Goal: Transaction & Acquisition: Purchase product/service

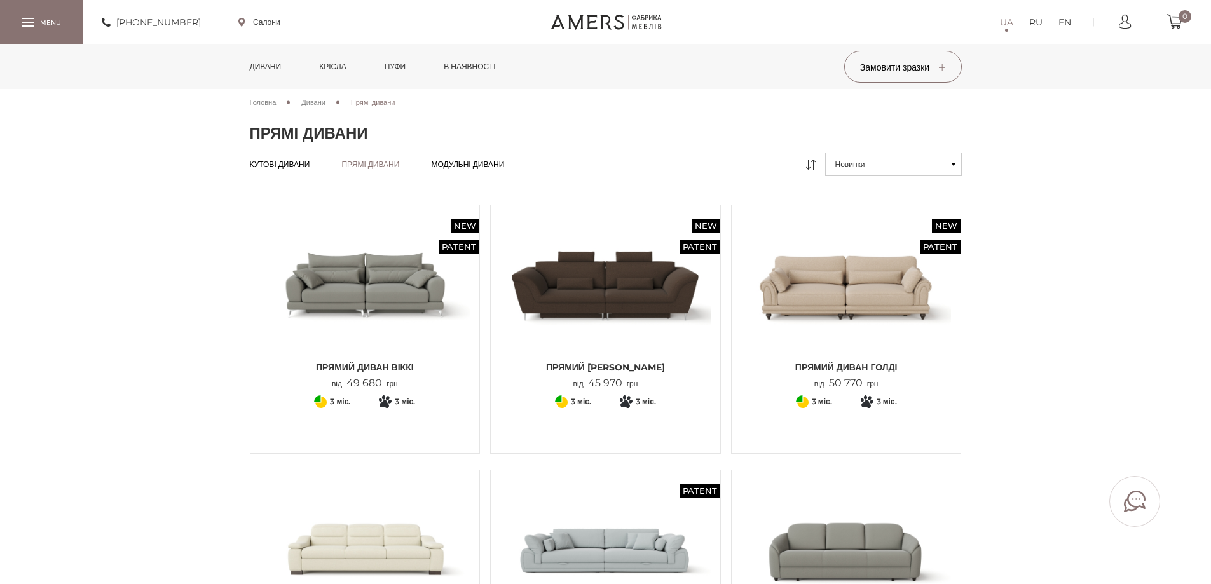
click at [345, 67] on link "Крісла" at bounding box center [332, 66] width 46 height 44
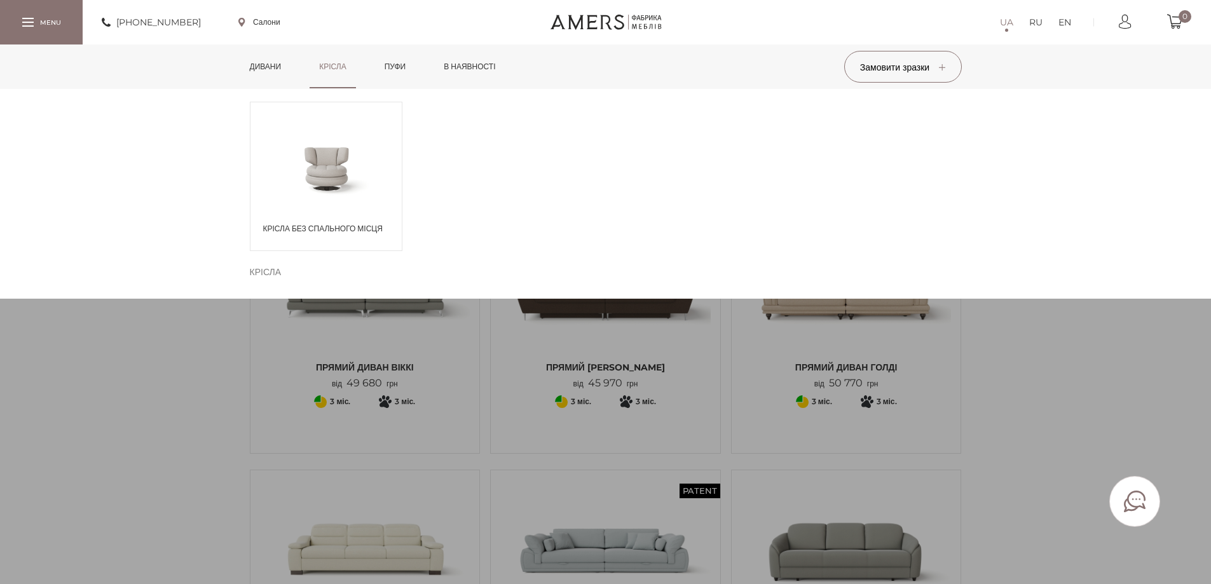
click at [338, 165] on span at bounding box center [325, 168] width 151 height 74
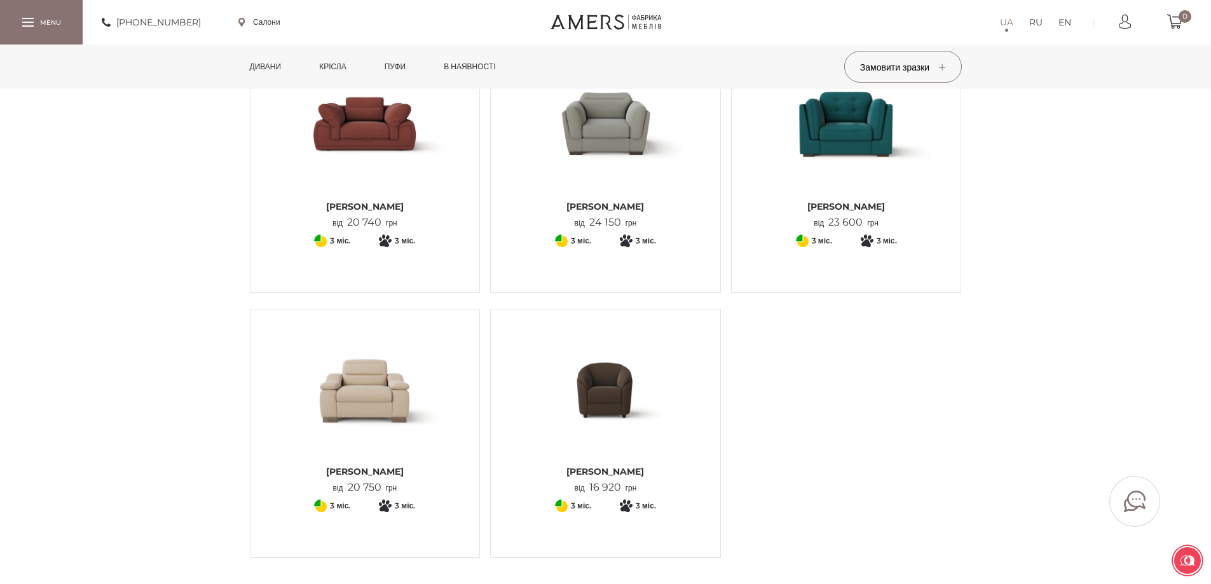
scroll to position [508, 0]
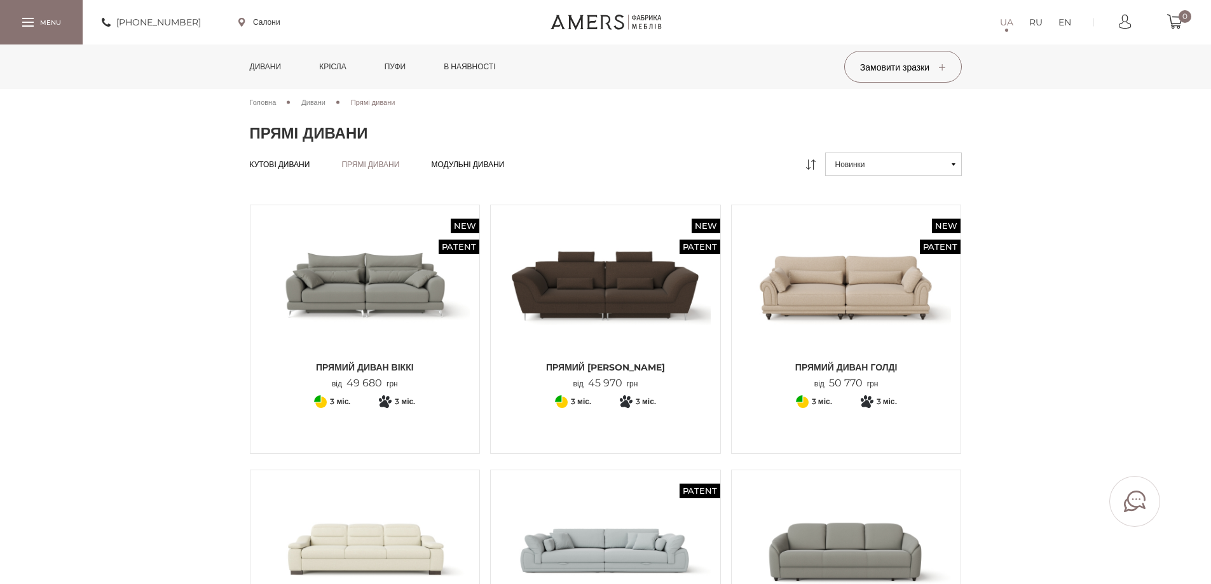
click at [358, 285] on img at bounding box center [365, 285] width 210 height 140
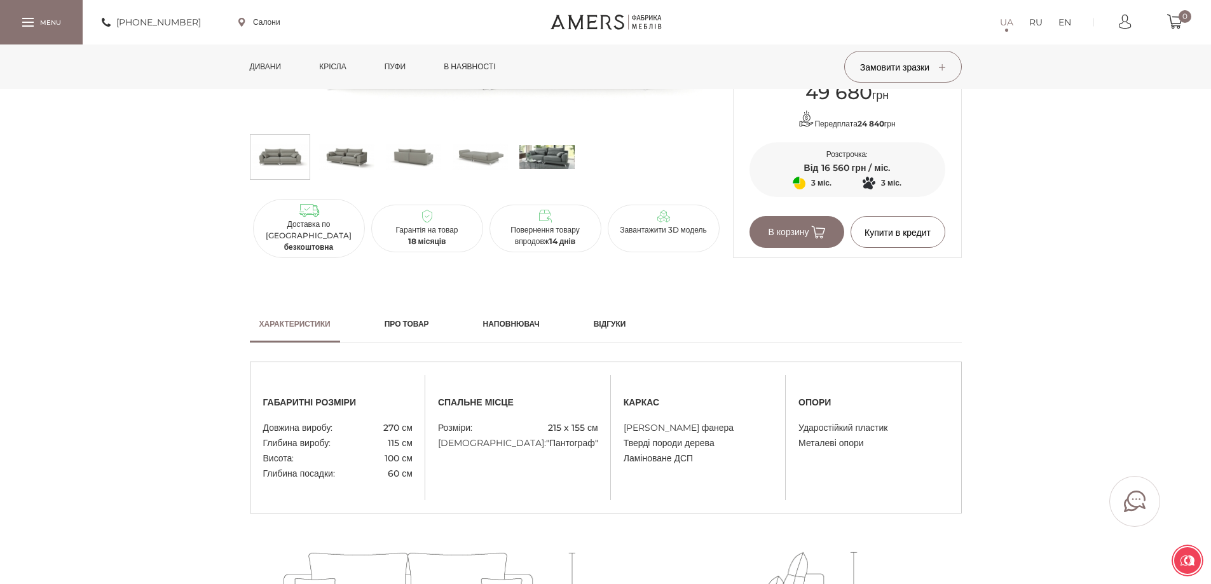
scroll to position [826, 0]
